Goal: Transaction & Acquisition: Purchase product/service

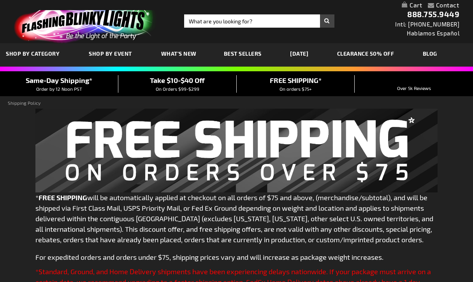
click at [219, 14] on div "Toggle Nav Search Search × Search 888.755.9449 Intl: 818-753-8303 Hablamos Espa…" at bounding box center [236, 21] width 473 height 43
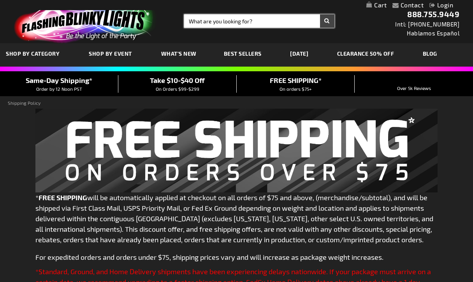
click at [219, 19] on input "Search" at bounding box center [259, 20] width 150 height 13
type input "cowboy hats"
click at [327, 21] on button "Search" at bounding box center [327, 20] width 14 height 13
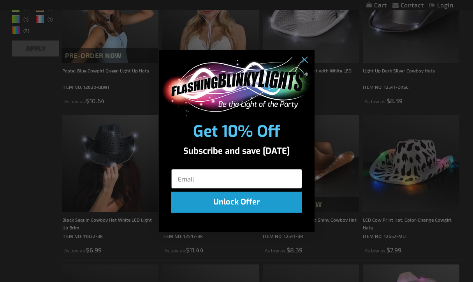
scroll to position [198, 0]
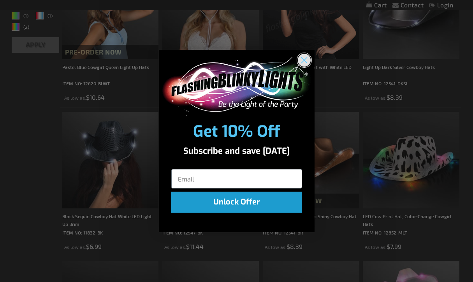
click at [302, 62] on circle "Close dialog" at bounding box center [304, 59] width 13 height 13
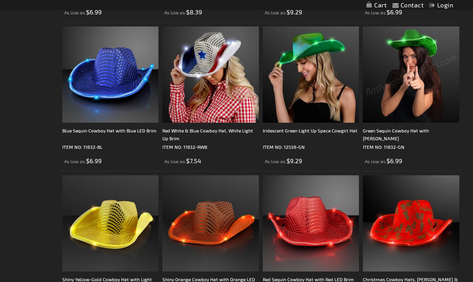
scroll to position [726, 0]
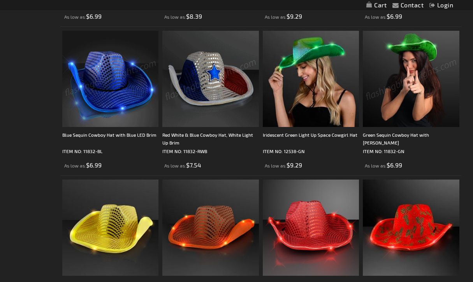
click at [113, 105] on img at bounding box center [110, 79] width 96 height 96
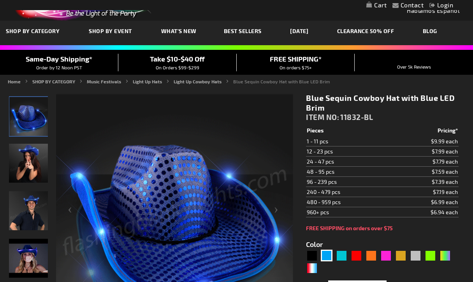
scroll to position [23, 0]
click at [359, 252] on div "Red" at bounding box center [357, 256] width 12 height 12
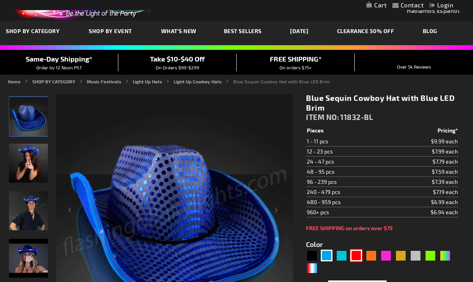
type input "5641"
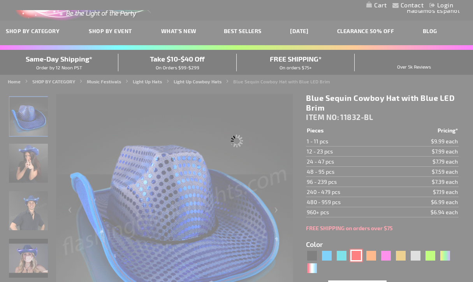
type input "11832-RD"
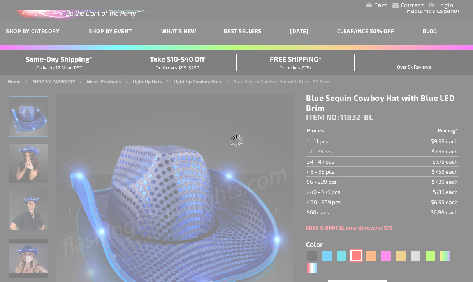
type input "Customize - Red Sequin Cowboy Hat with Red LED Brim - ITEM NO: 11832-RD"
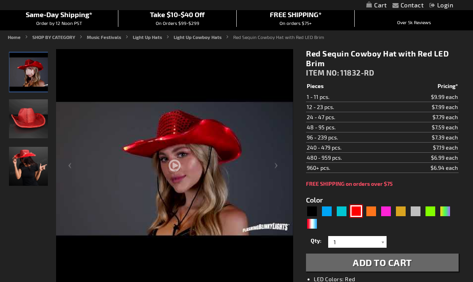
scroll to position [67, 0]
click at [329, 211] on div "Blue" at bounding box center [327, 211] width 12 height 12
type input "5629"
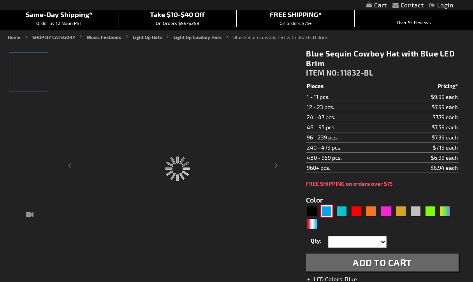
type input "11832-BL"
type input "Customize - Blue Sequin Cowboy Hat with Blue LED Brim - ITEM NO: 11832-BL"
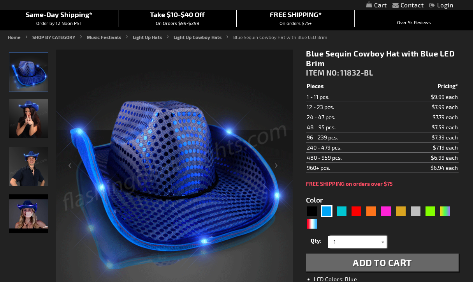
click at [339, 243] on input "1" at bounding box center [358, 242] width 56 height 12
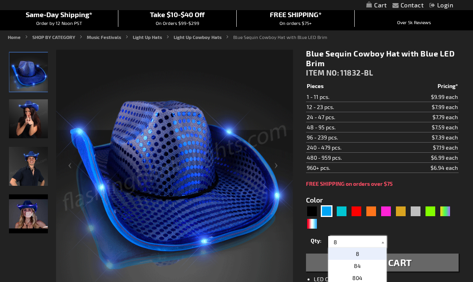
type input "8"
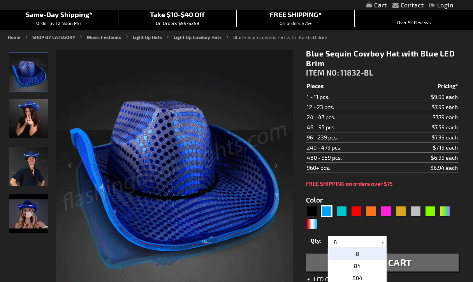
click at [410, 267] on span "Add to Cart" at bounding box center [382, 262] width 59 height 11
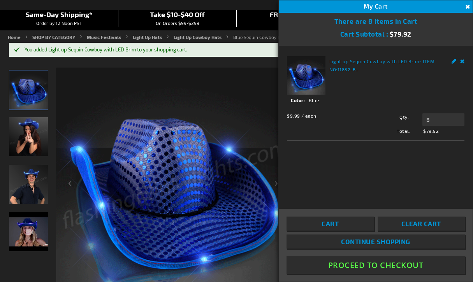
click at [392, 240] on span "Continue Shopping" at bounding box center [375, 242] width 69 height 8
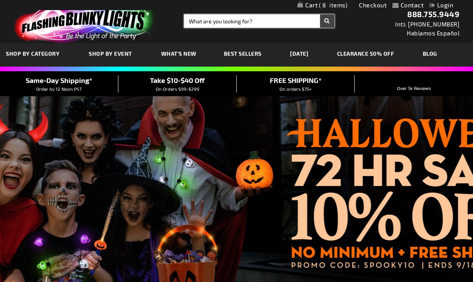
click at [251, 24] on input "Search" at bounding box center [259, 20] width 150 height 13
type input "cowboy hat"
click at [327, 21] on button "Search" at bounding box center [327, 20] width 14 height 13
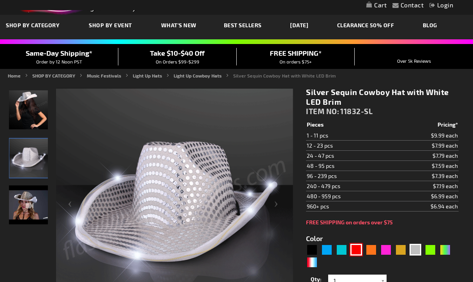
click at [355, 249] on div "Red" at bounding box center [357, 250] width 12 height 12
type input "5641"
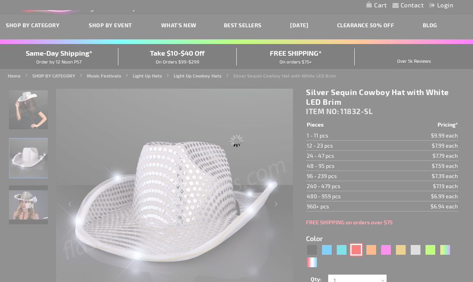
type input "11832-RD"
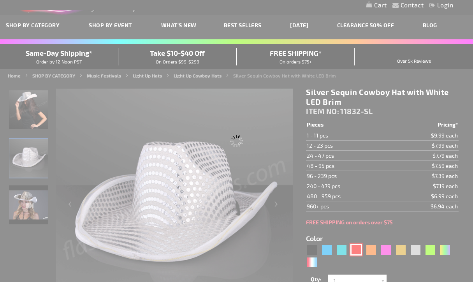
type input "Customize - Red Sequin Cowboy Hat with Red LED Brim - ITEM NO: 11832-RD"
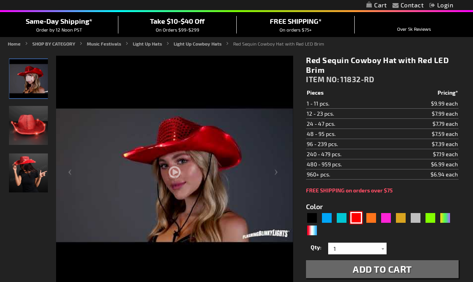
scroll to position [67, 0]
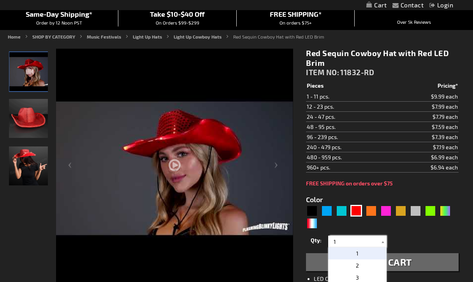
click at [337, 242] on input "1" at bounding box center [358, 242] width 56 height 12
type input "8"
click at [405, 265] on span "Add to Cart" at bounding box center [382, 261] width 59 height 11
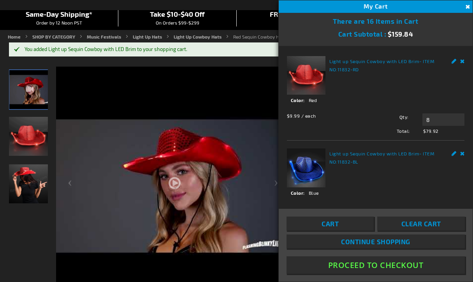
click at [464, 5] on button "Close" at bounding box center [467, 7] width 9 height 9
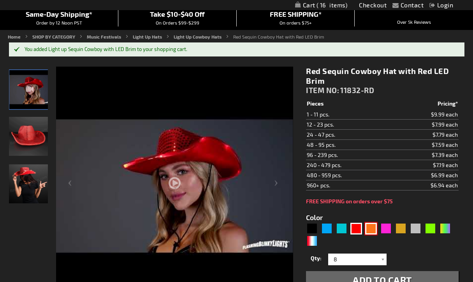
click at [374, 228] on div "Orange" at bounding box center [371, 229] width 12 height 12
type input "5637"
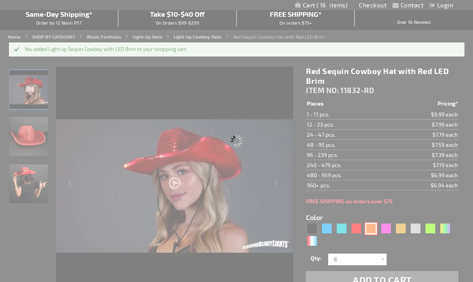
type input "11832-OR"
type input "Customize - Shiny Orange Cowboy Hat with Orange LED Brim - ITEM NO: 11832-OR"
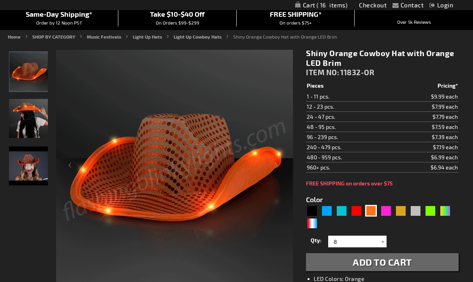
click at [381, 260] on span "Add to Cart" at bounding box center [382, 261] width 59 height 11
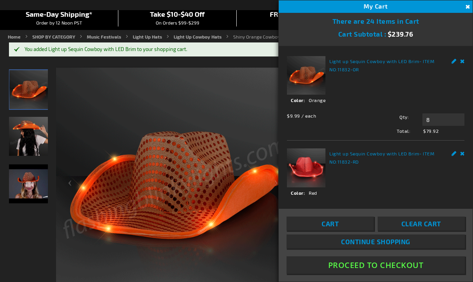
click at [466, 4] on button "Close" at bounding box center [467, 7] width 9 height 9
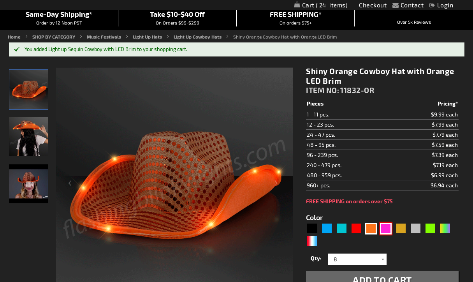
click at [388, 226] on div "Pink" at bounding box center [386, 229] width 12 height 12
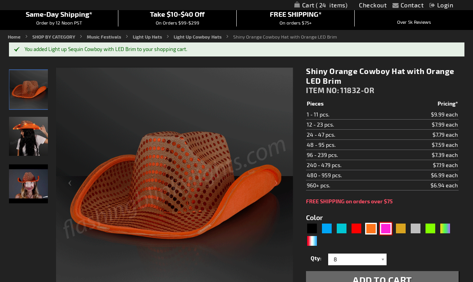
type input "5639"
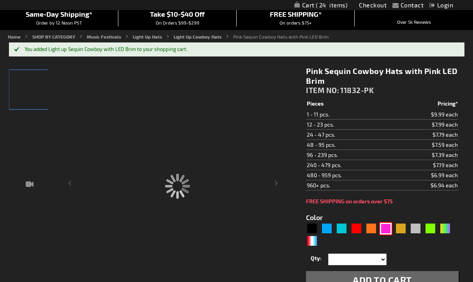
type input "11832-PK"
type input "Customize - Pink Sequin Cowboy Hats with Pink LED Brim - ITEM NO: 11832-PK"
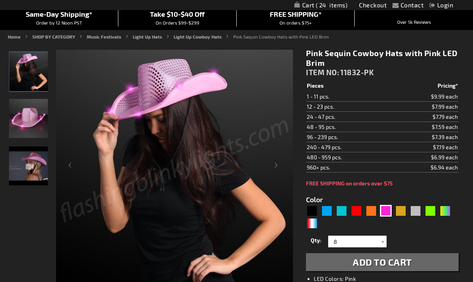
click at [379, 259] on span "Add to Cart" at bounding box center [382, 261] width 59 height 11
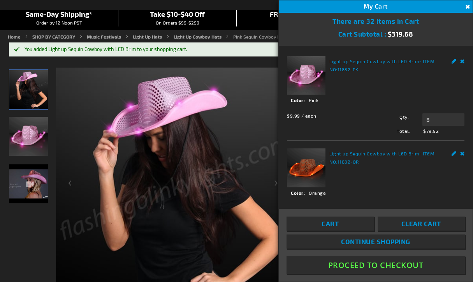
click at [468, 6] on button "Close" at bounding box center [467, 7] width 9 height 9
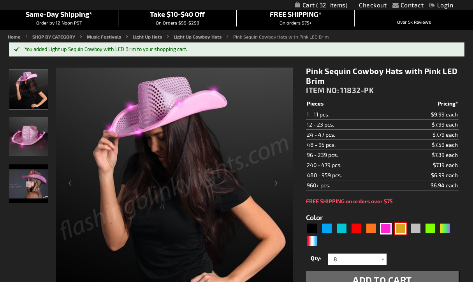
click at [403, 228] on div "Gold" at bounding box center [401, 229] width 12 height 12
type input "5633"
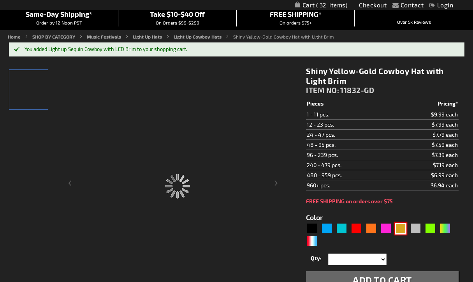
type input "11832-GD"
type input "Customize - Shiny Yellow-Gold Cowboy Hat with Light Brim - ITEM NO: 11832-GD"
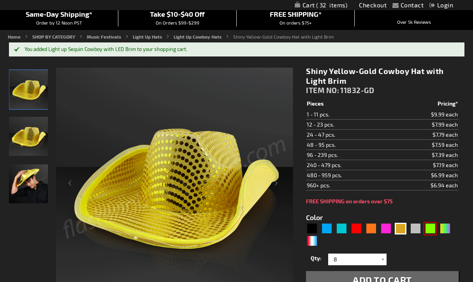
click at [429, 228] on div "5633" at bounding box center [382, 235] width 152 height 25
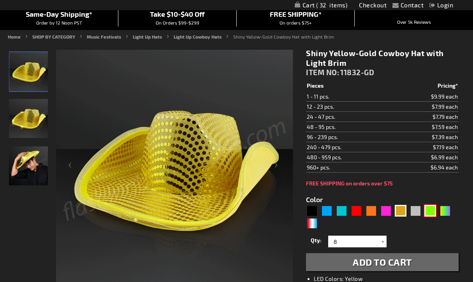
click at [434, 208] on div "Green" at bounding box center [431, 211] width 12 height 12
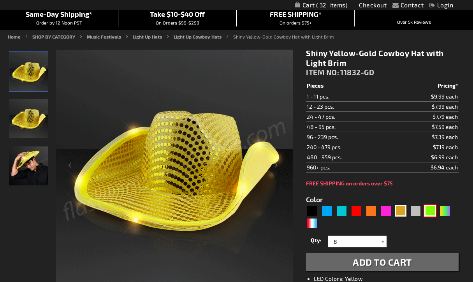
type input "5648"
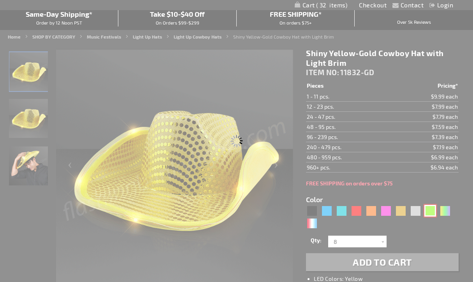
type input "11832-GN"
type input "Customize - Green Sequin Cowboy Hat with Jade LED Brim - ITEM NO: 11832-GN"
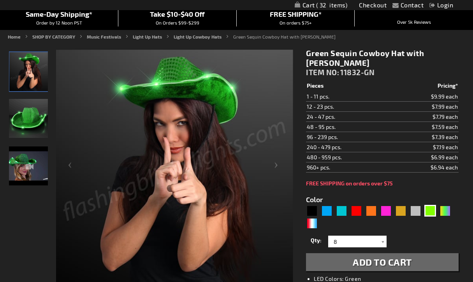
click at [383, 263] on span "Add to Cart" at bounding box center [382, 261] width 59 height 11
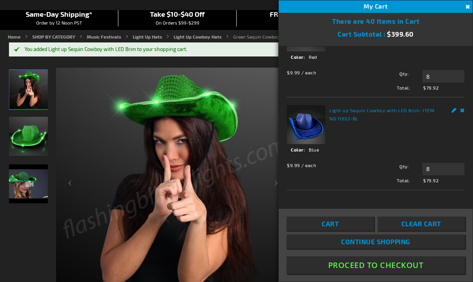
scroll to position [320, 0]
click at [466, 7] on button "Close" at bounding box center [467, 7] width 9 height 9
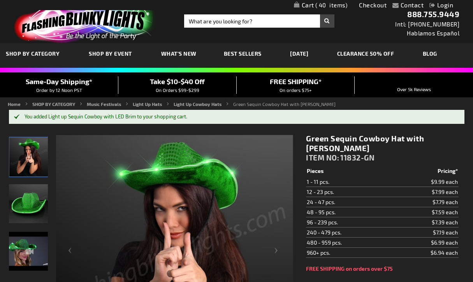
scroll to position [0, 0]
click at [213, 24] on input "Search" at bounding box center [259, 20] width 150 height 13
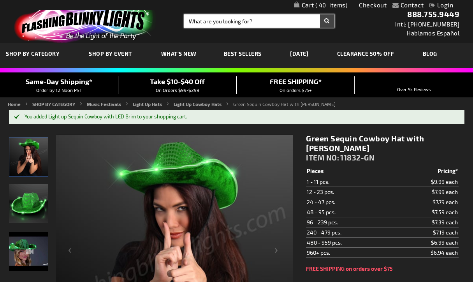
paste input "Glowing Necklaces"
type input "Glowing Necklaces"
click at [327, 21] on button "Search" at bounding box center [327, 20] width 14 height 13
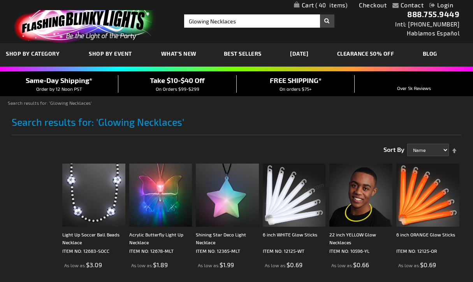
click at [256, 53] on span "Best Sellers" at bounding box center [243, 53] width 38 height 7
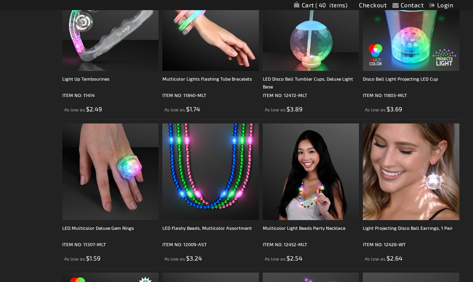
scroll to position [638, 0]
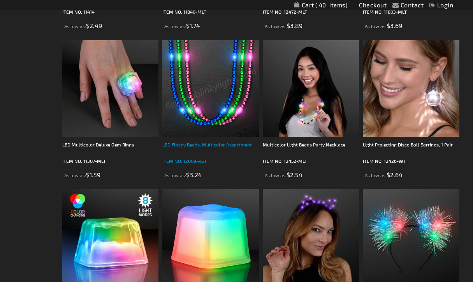
click at [198, 146] on div "LED Flashy Beads, Multicolor Assortment" at bounding box center [210, 149] width 96 height 16
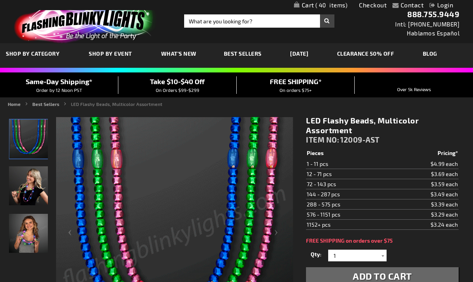
click at [362, 174] on td "12 - 71 pcs" at bounding box center [348, 174] width 84 height 10
click at [340, 256] on input "1" at bounding box center [358, 256] width 56 height 12
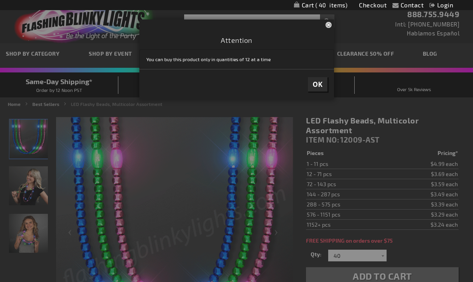
click at [318, 90] on button "OK" at bounding box center [317, 84] width 19 height 14
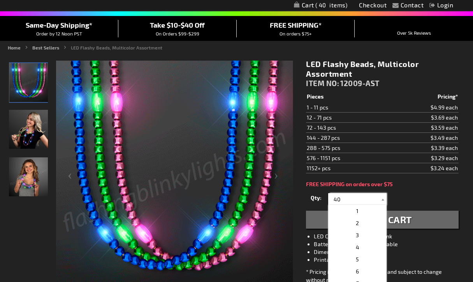
scroll to position [58, 0]
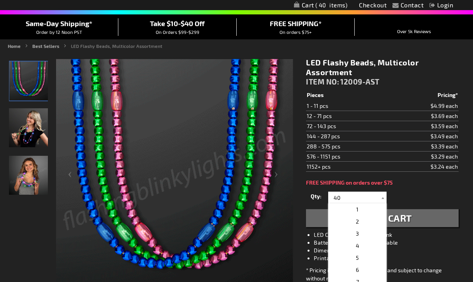
click at [406, 196] on div "Qty 1 2 3 4 5 6 7 8 9 10 11 12 24 36 48 60 72 84 96 108 120 132 144 156 168" at bounding box center [382, 198] width 152 height 16
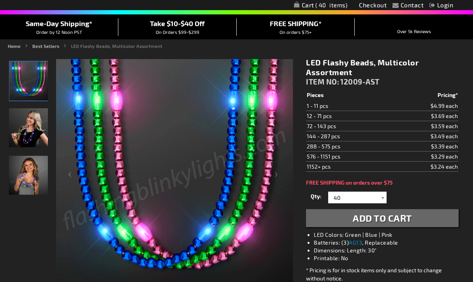
click at [381, 197] on div at bounding box center [383, 198] width 8 height 12
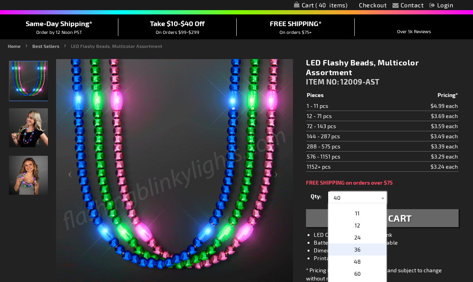
scroll to position [118, 0]
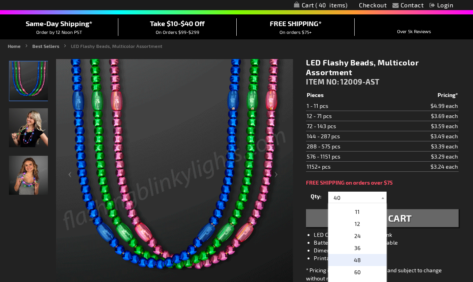
click at [362, 258] on p "48" at bounding box center [357, 260] width 58 height 12
type input "48"
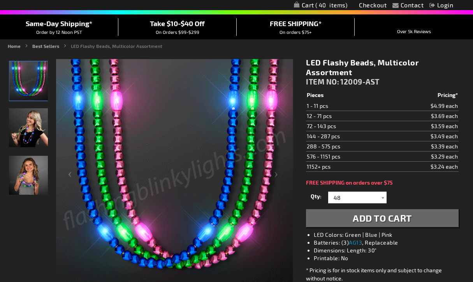
click at [385, 218] on span "Add to Cart" at bounding box center [382, 217] width 59 height 11
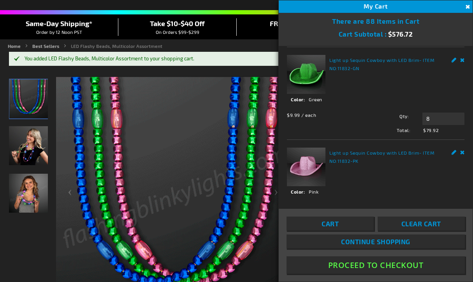
scroll to position [64, 0]
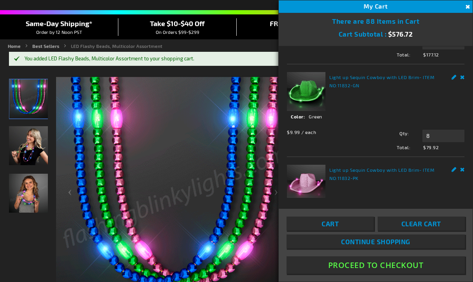
drag, startPoint x: 417, startPoint y: 35, endPoint x: 415, endPoint y: 31, distance: 4.6
click at [415, 31] on div "Cart Subtotal $576.72" at bounding box center [376, 33] width 194 height 17
click at [418, 32] on div "Cart Subtotal $576.72" at bounding box center [376, 33] width 194 height 17
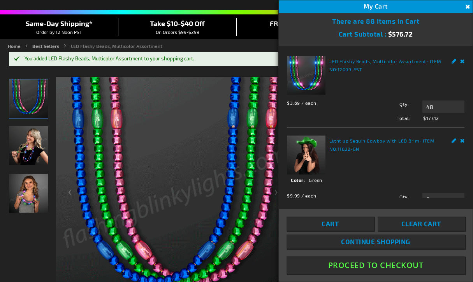
scroll to position [0, 0]
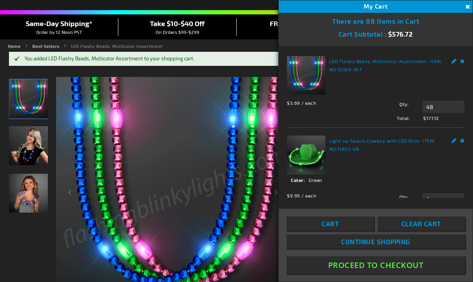
click at [390, 268] on button "Proceed To Checkout" at bounding box center [376, 265] width 178 height 18
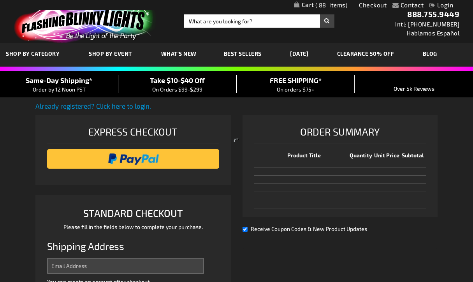
select select "US"
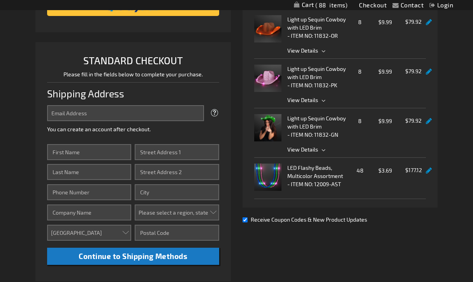
scroll to position [154, 0]
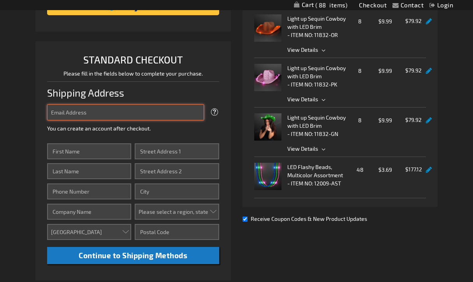
click at [101, 116] on input "Email Address" at bounding box center [125, 112] width 157 height 16
type input "[EMAIL_ADDRESS][DOMAIN_NAME]"
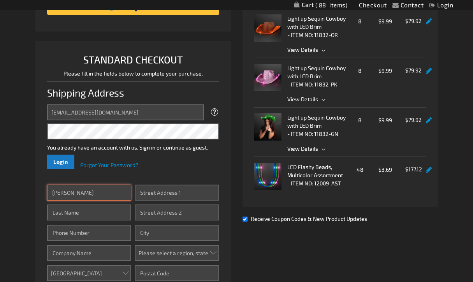
type input "[PERSON_NAME]"
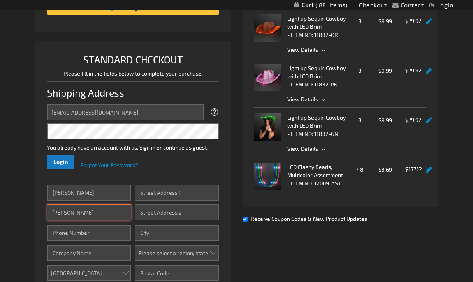
type input "[PERSON_NAME]"
type input "6415853296"
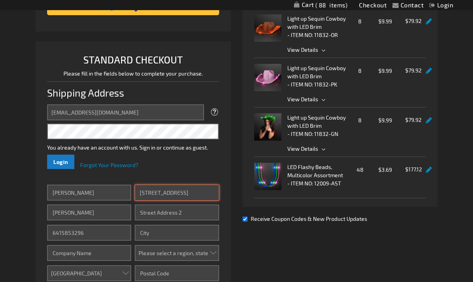
type input "102 Lawnsdale Court"
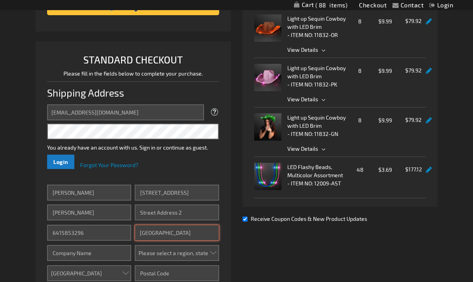
type input "[GEOGRAPHIC_DATA]"
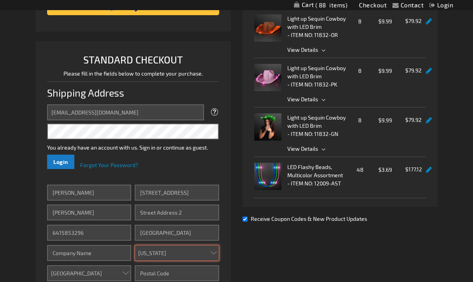
select select "25"
drag, startPoint x: 197, startPoint y: 193, endPoint x: 138, endPoint y: 191, distance: 58.9
click at [138, 191] on input "102 Lawnsdale Court" at bounding box center [177, 193] width 84 height 16
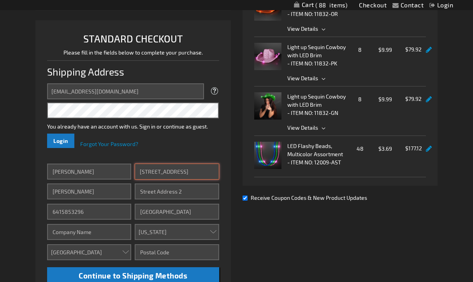
scroll to position [178, 0]
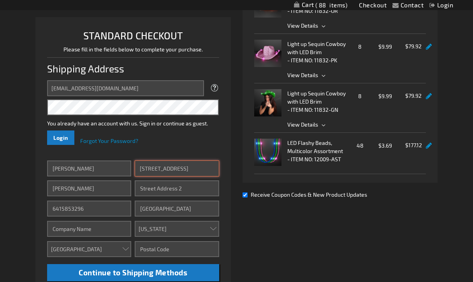
type input "906 West O Street"
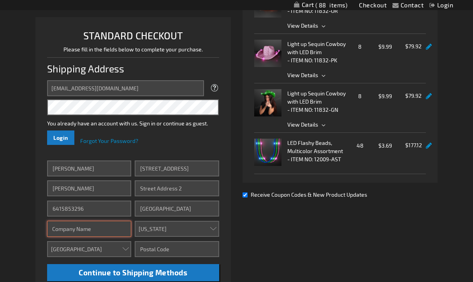
click at [100, 225] on input "Company" at bounding box center [89, 229] width 84 height 16
click at [78, 231] on input "Arachangles cathollic Cluster" at bounding box center [89, 229] width 84 height 16
type input "Archangles Cathollic Cluster"
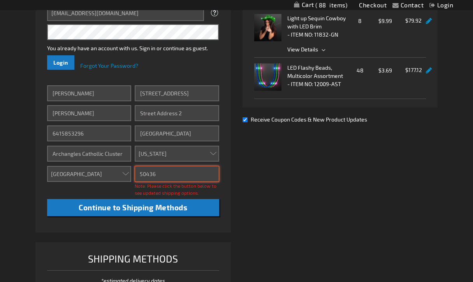
scroll to position [255, 0]
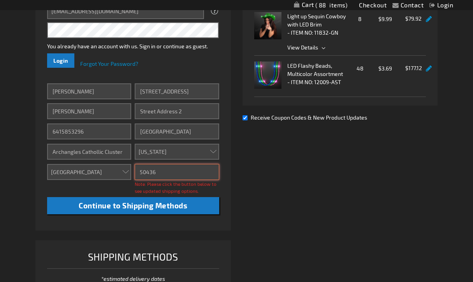
click at [204, 169] on input "50436" at bounding box center [177, 172] width 84 height 16
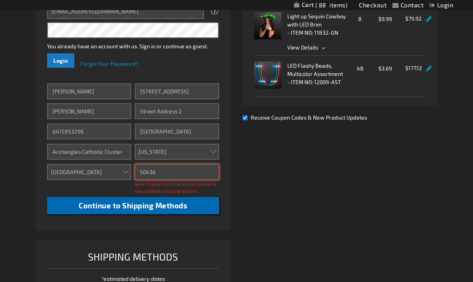
type input "50436"
click at [189, 202] on button "Continue to Shipping Methods" at bounding box center [133, 206] width 172 height 18
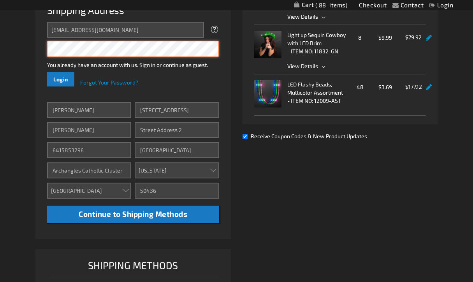
scroll to position [174, 0]
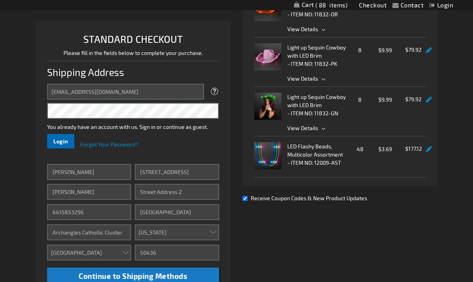
click at [63, 138] on span "Login" at bounding box center [60, 141] width 15 height 7
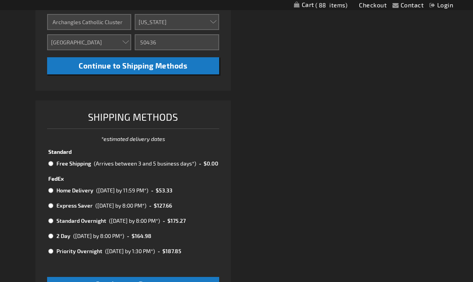
scroll to position [387, 0]
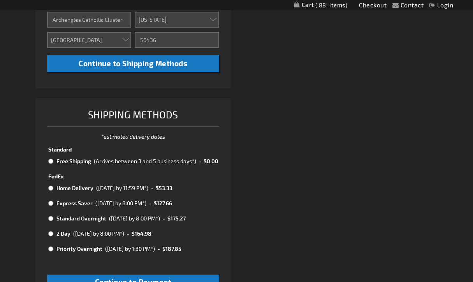
click at [52, 161] on input "radio" at bounding box center [50, 161] width 5 height 6
radio input "true"
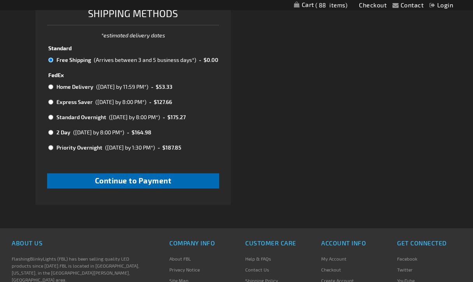
scroll to position [502, 0]
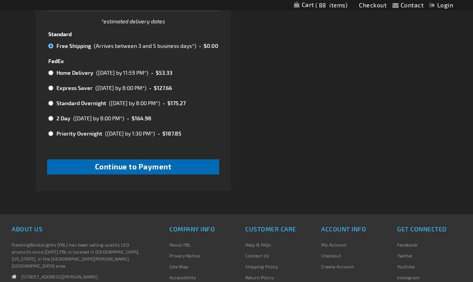
click at [149, 162] on span "Continue to Payment" at bounding box center [133, 166] width 77 height 9
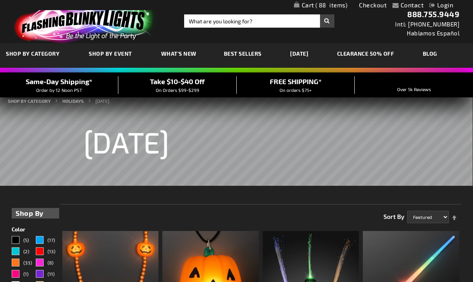
click at [332, 6] on span "88" at bounding box center [332, 5] width 32 height 7
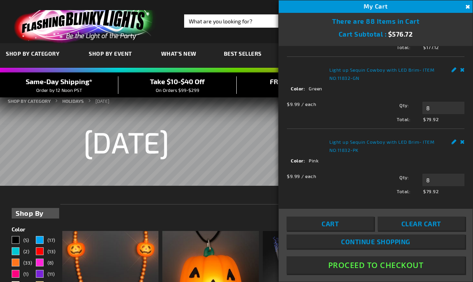
scroll to position [54, 0]
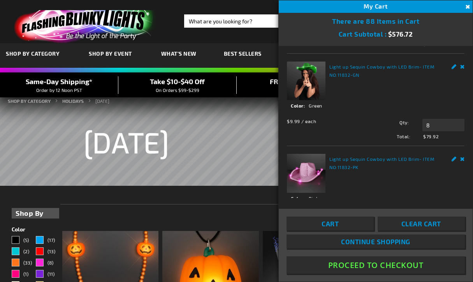
click at [387, 261] on button "Proceed To Checkout" at bounding box center [376, 265] width 178 height 18
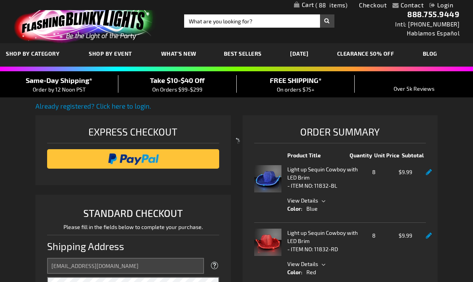
scroll to position [194, 0]
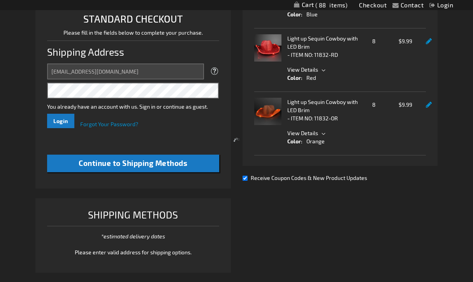
select select "US"
select select "25"
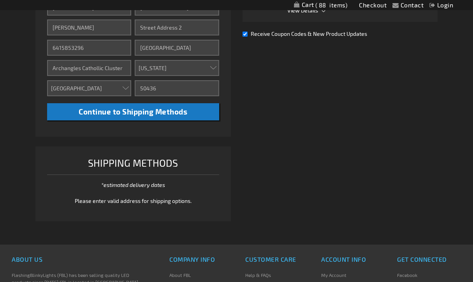
scroll to position [362, 0]
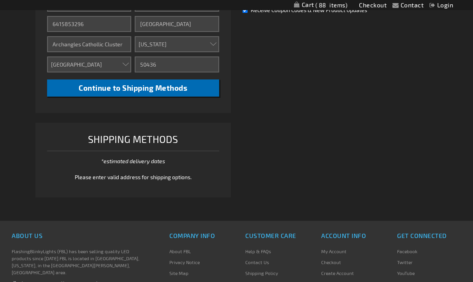
click at [152, 83] on span "Continue to Shipping Methods" at bounding box center [133, 87] width 109 height 9
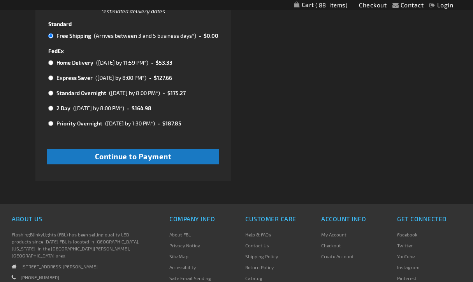
scroll to position [517, 0]
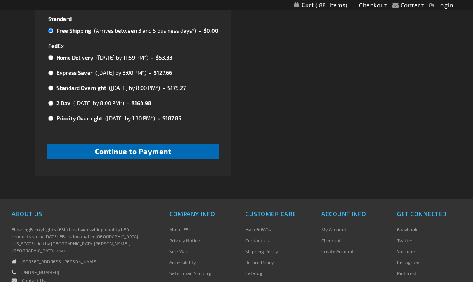
click at [159, 147] on span "Continue to Payment" at bounding box center [133, 151] width 77 height 9
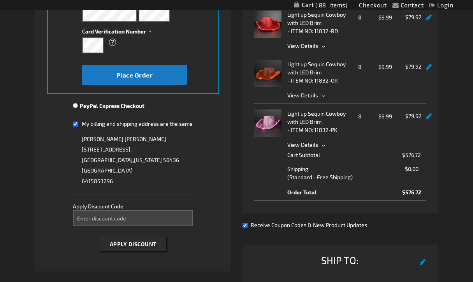
scroll to position [227, 0]
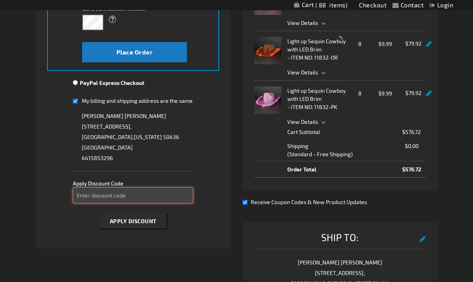
click at [102, 197] on input "Enter discount code" at bounding box center [133, 195] width 120 height 16
paste input "SPOOKY1O"
click at [143, 219] on span "Apply Discount" at bounding box center [133, 221] width 47 height 7
drag, startPoint x: 109, startPoint y: 197, endPoint x: 71, endPoint y: 196, distance: 37.8
click at [71, 196] on fieldset "Payment Information Payment Method Credit Card Credit Card Information" at bounding box center [133, 65] width 172 height 336
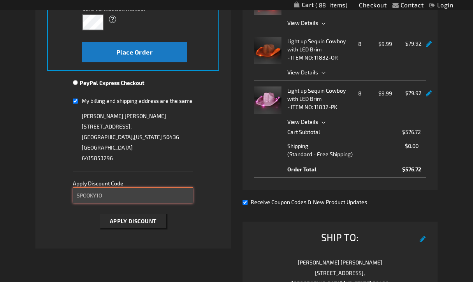
paste input "0"
type input "SPOOKY10"
click at [139, 220] on span "Apply Discount" at bounding box center [133, 221] width 47 height 7
